Goal: Navigation & Orientation: Find specific page/section

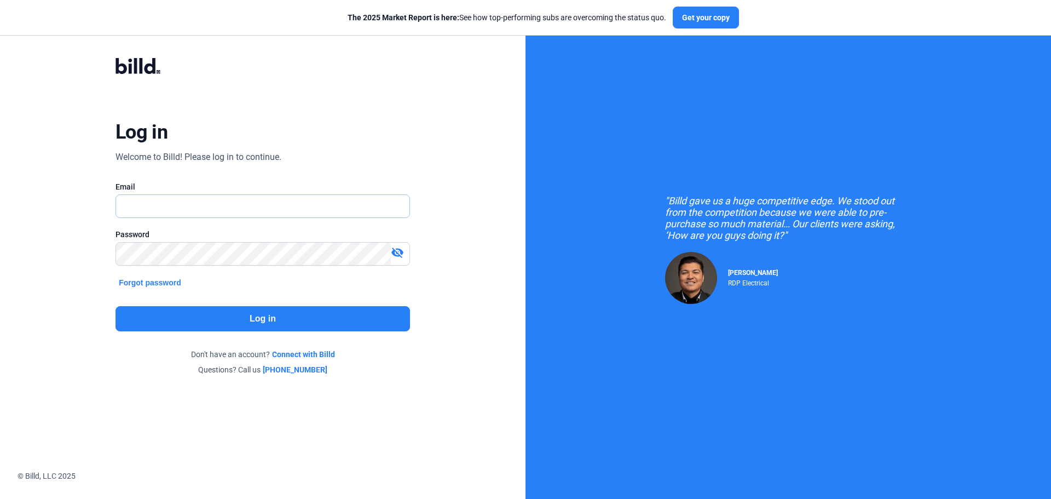
type input "[EMAIL_ADDRESS][DOMAIN_NAME]"
click at [258, 318] on button "Log in" at bounding box center [262, 318] width 294 height 25
